Goal: Information Seeking & Learning: Understand process/instructions

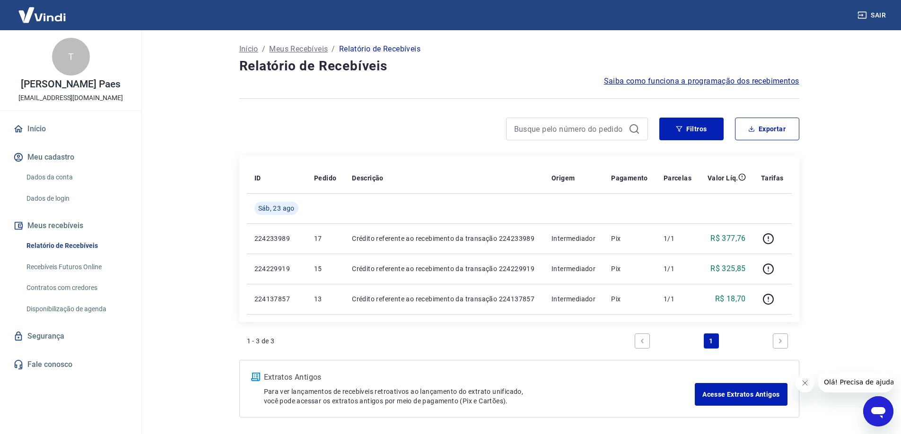
click at [670, 80] on span "Saiba como funciona a programação dos recebimentos" at bounding box center [701, 81] width 195 height 11
click at [78, 267] on link "Recebíveis Futuros Online" at bounding box center [76, 267] width 107 height 19
click at [853, 180] on main "Início / Meus Recebíveis / Relatório de Recebíveis Relatório de Recebíveis Saib…" at bounding box center [518, 232] width 763 height 404
click at [810, 242] on div "Início / Meus Recebíveis / Relatório de Recebíveis Relatório de Recebíveis Saib…" at bounding box center [519, 229] width 582 height 399
click at [844, 209] on main "Início / Meus Recebíveis / Relatório de Recebíveis Relatório de Recebíveis Saib…" at bounding box center [518, 232] width 763 height 404
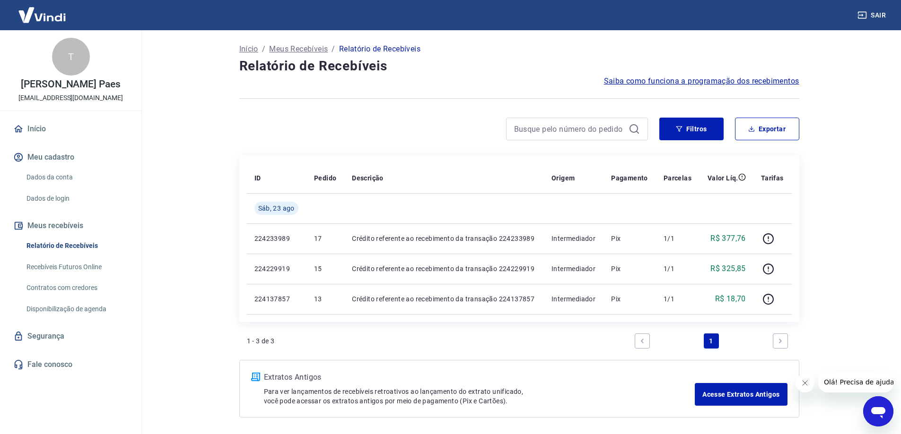
click at [728, 77] on span "Saiba como funciona a programação dos recebimentos" at bounding box center [701, 81] width 195 height 11
click at [734, 81] on span "Saiba como funciona a programação dos recebimentos" at bounding box center [701, 81] width 195 height 11
